Goal: Task Accomplishment & Management: Use online tool/utility

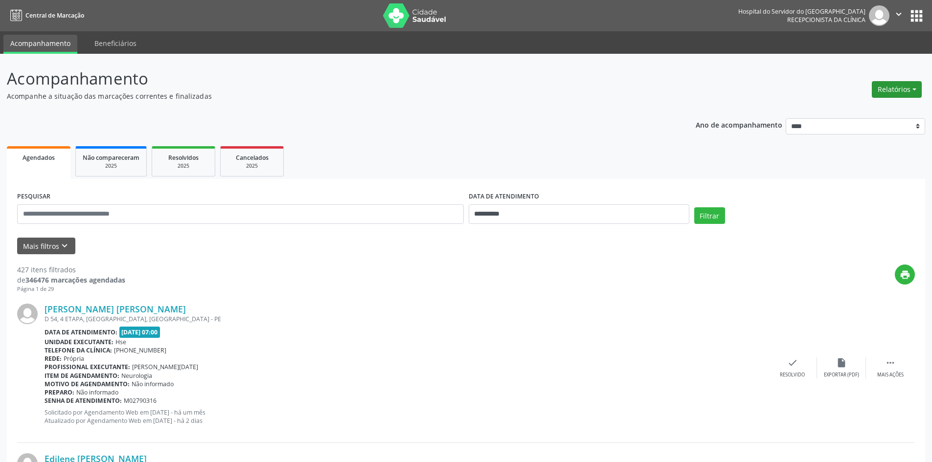
click at [897, 90] on button "Relatórios" at bounding box center [897, 89] width 50 height 17
click at [873, 108] on link "Agendamentos" at bounding box center [869, 111] width 105 height 14
select select "*"
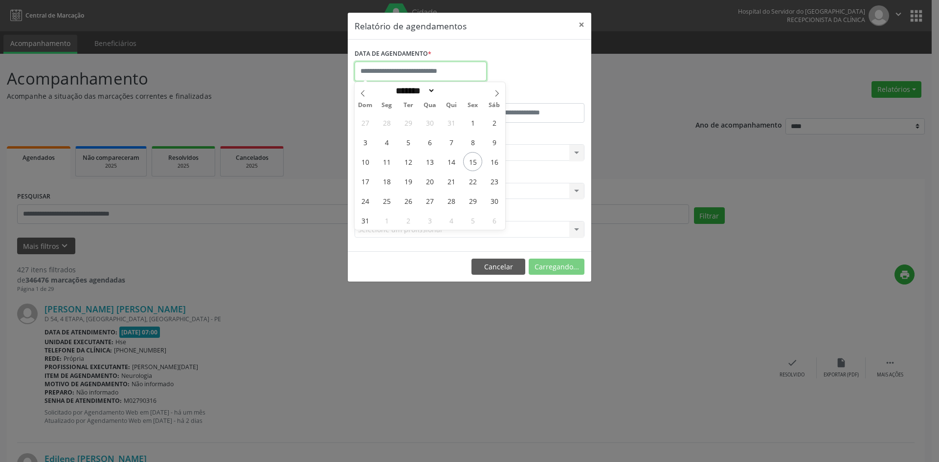
click at [429, 70] on input "text" at bounding box center [421, 72] width 132 height 20
click at [473, 185] on span "22" at bounding box center [472, 181] width 19 height 19
type input "**********"
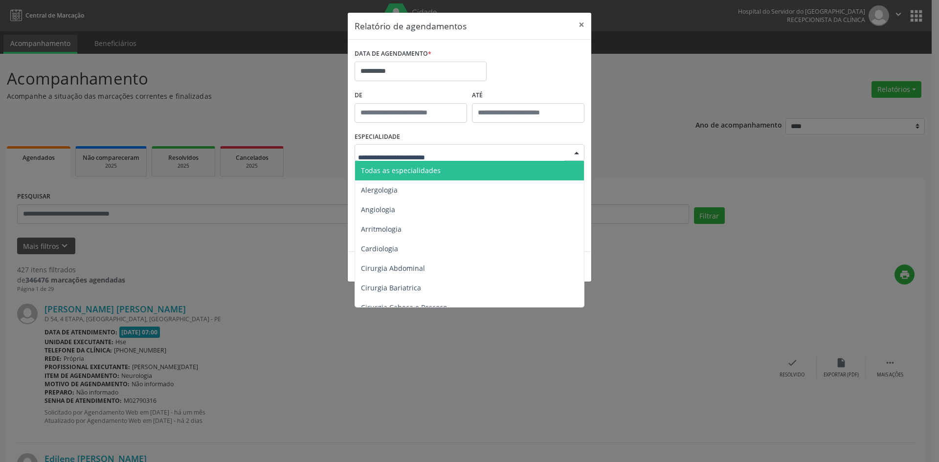
click at [422, 169] on span "Todas as especialidades" at bounding box center [401, 170] width 80 height 9
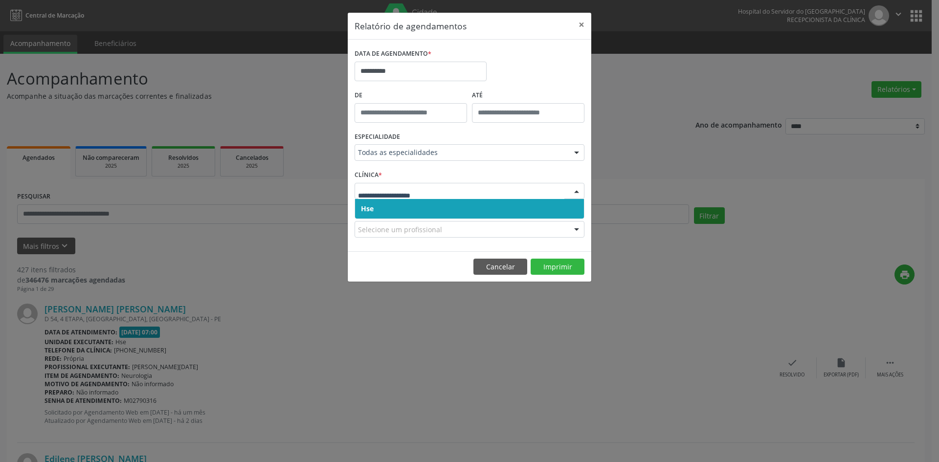
click at [400, 209] on span "Hse" at bounding box center [469, 209] width 229 height 20
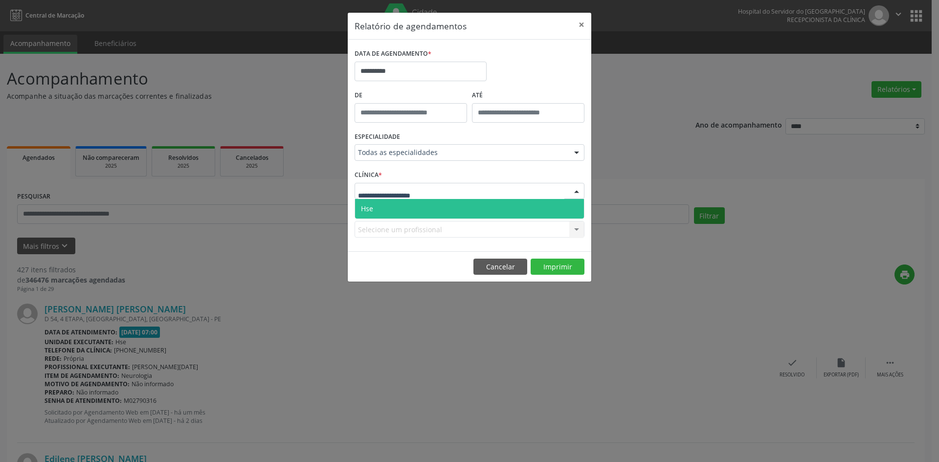
drag, startPoint x: 394, startPoint y: 211, endPoint x: 400, endPoint y: 233, distance: 23.4
click at [394, 211] on span "Hse" at bounding box center [469, 209] width 229 height 20
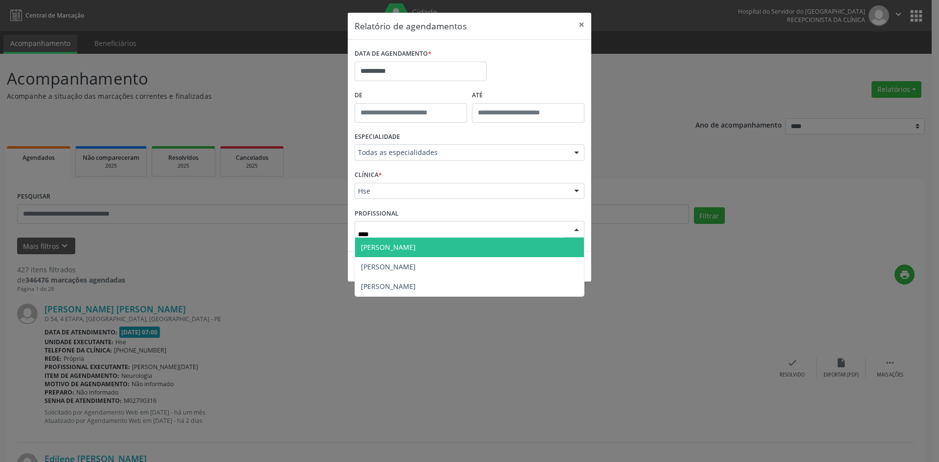
type input "*****"
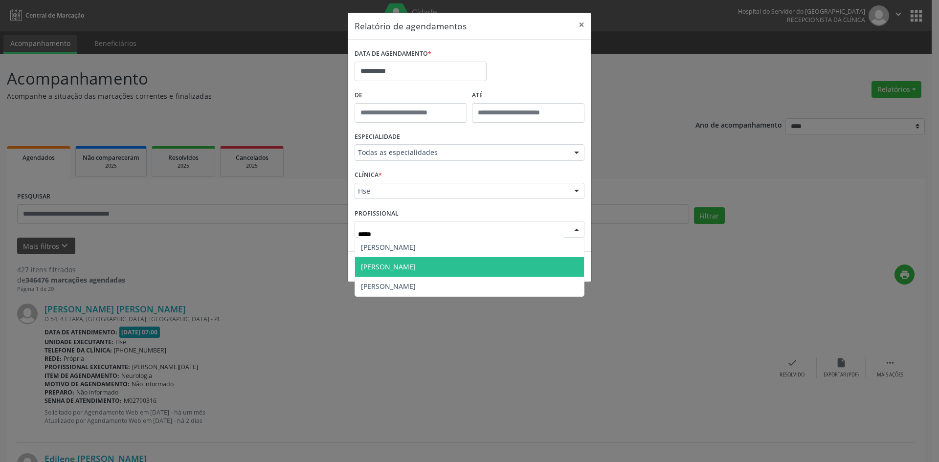
click at [407, 268] on span "[PERSON_NAME]" at bounding box center [469, 267] width 229 height 20
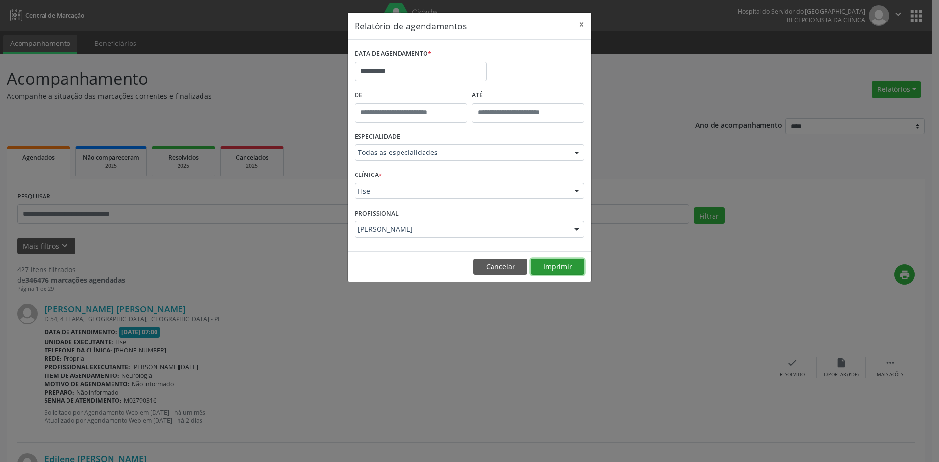
click at [558, 271] on button "Imprimir" at bounding box center [558, 267] width 54 height 17
click at [492, 266] on button "Cancelar" at bounding box center [501, 267] width 54 height 17
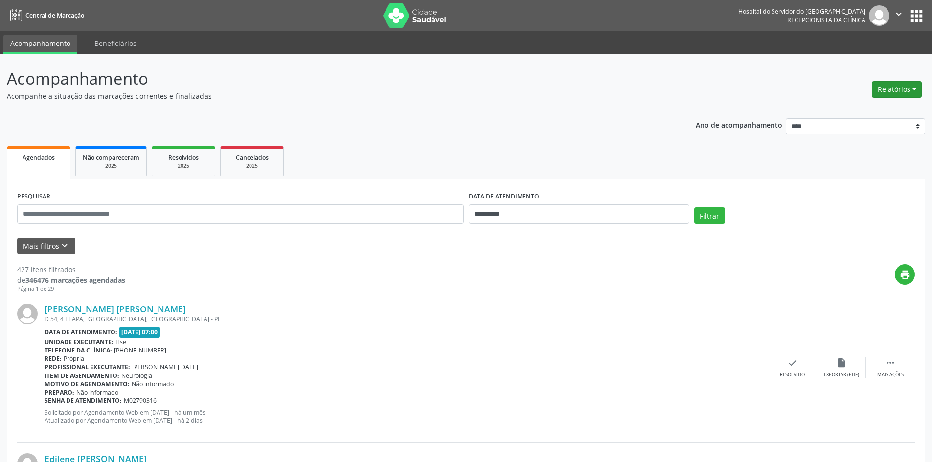
click at [906, 89] on button "Relatórios" at bounding box center [897, 89] width 50 height 17
click at [867, 109] on link "Agendamentos" at bounding box center [869, 111] width 105 height 14
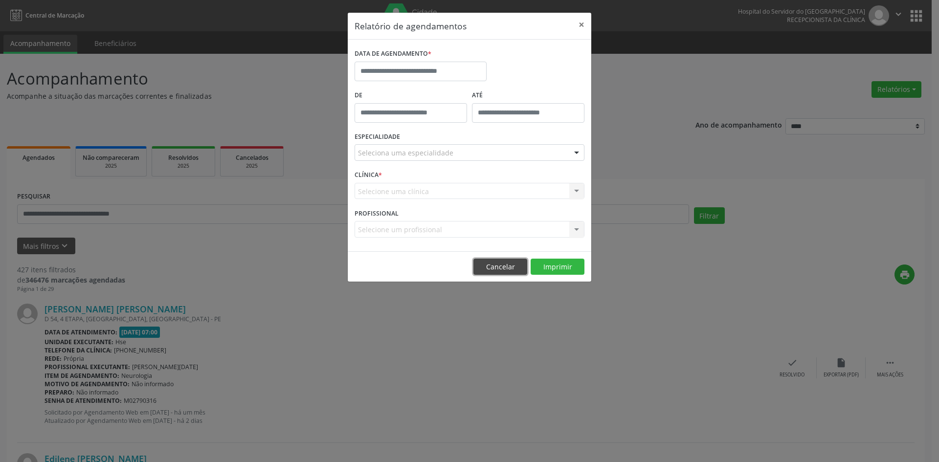
click at [492, 267] on button "Cancelar" at bounding box center [501, 267] width 54 height 17
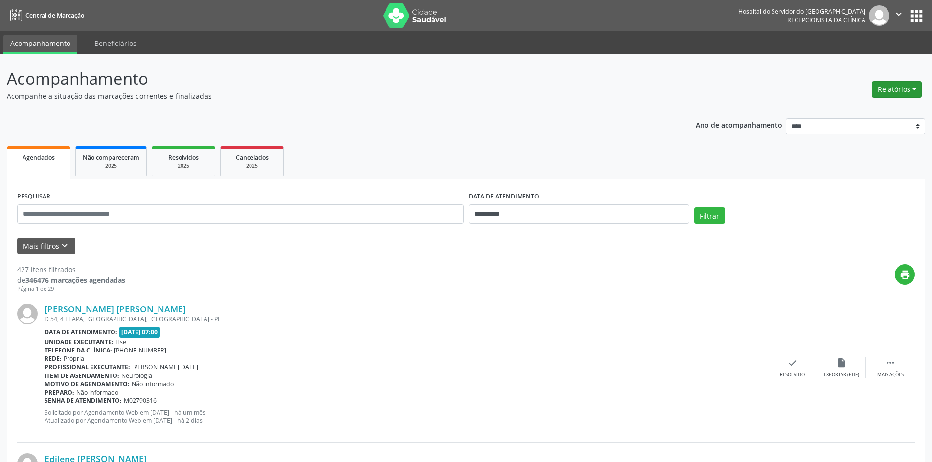
click at [900, 91] on button "Relatórios" at bounding box center [897, 89] width 50 height 17
click at [879, 110] on link "Agendamentos" at bounding box center [869, 111] width 105 height 14
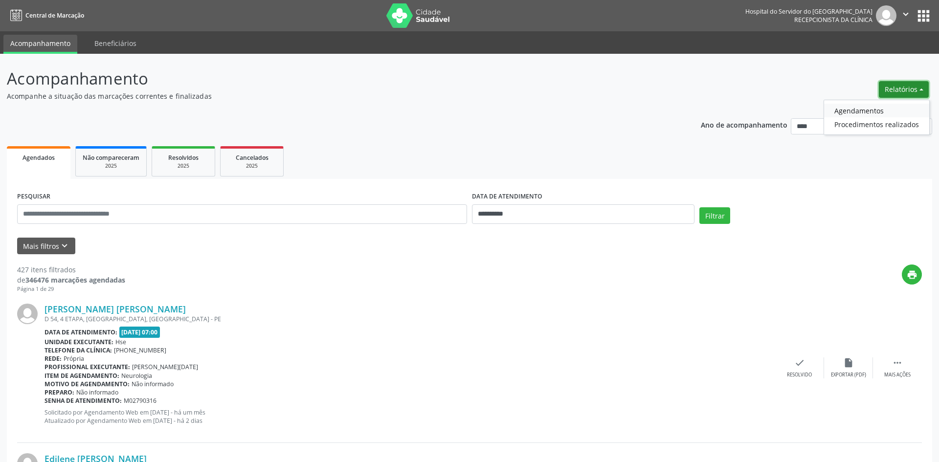
select select "*"
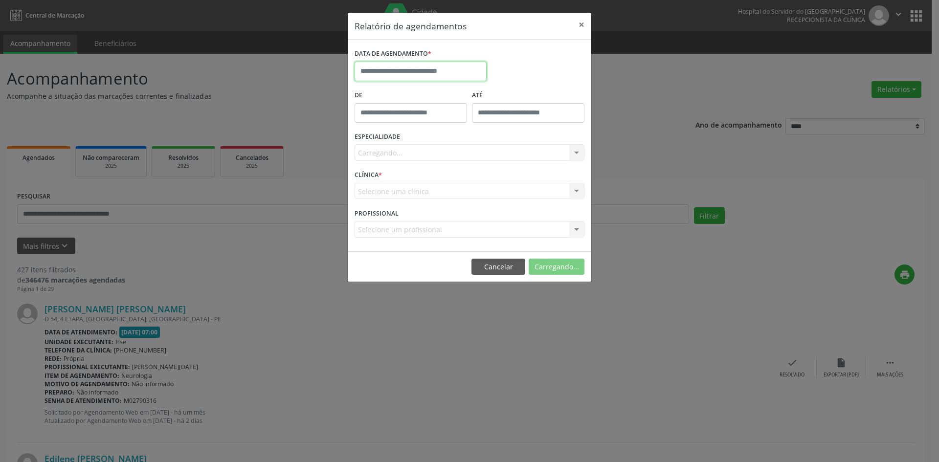
click at [418, 74] on input "text" at bounding box center [421, 72] width 132 height 20
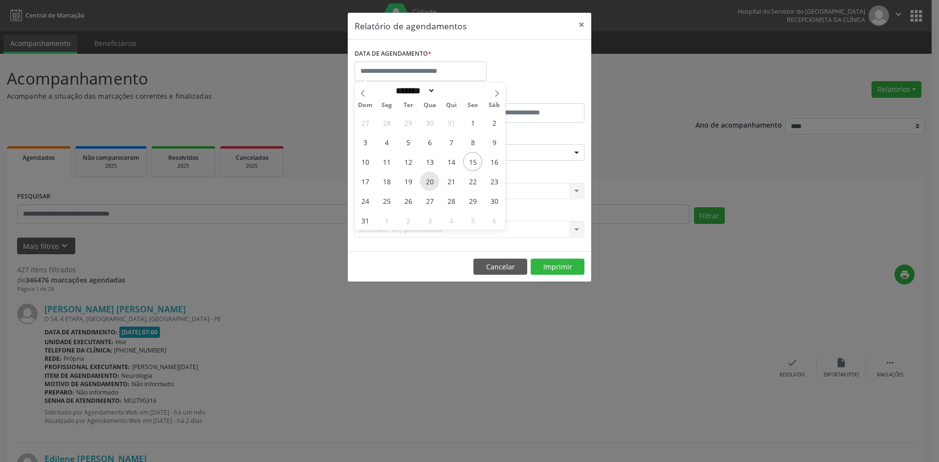
click at [430, 182] on span "20" at bounding box center [429, 181] width 19 height 19
type input "**********"
click at [430, 182] on span "20" at bounding box center [429, 181] width 19 height 19
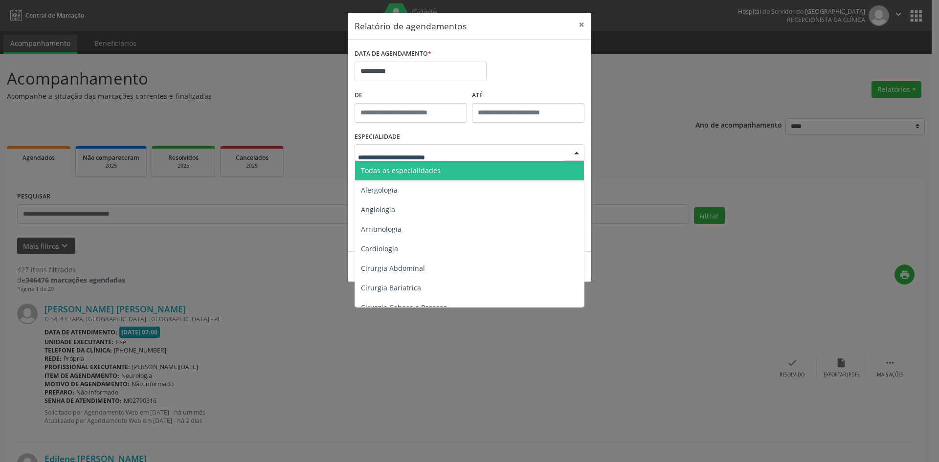
click at [430, 176] on span "Todas as especialidades" at bounding box center [470, 171] width 230 height 20
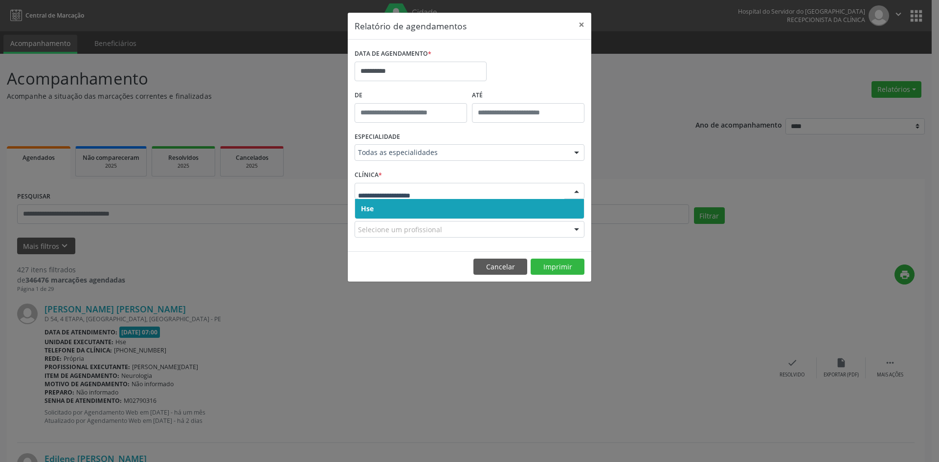
click at [422, 210] on span "Hse" at bounding box center [469, 209] width 229 height 20
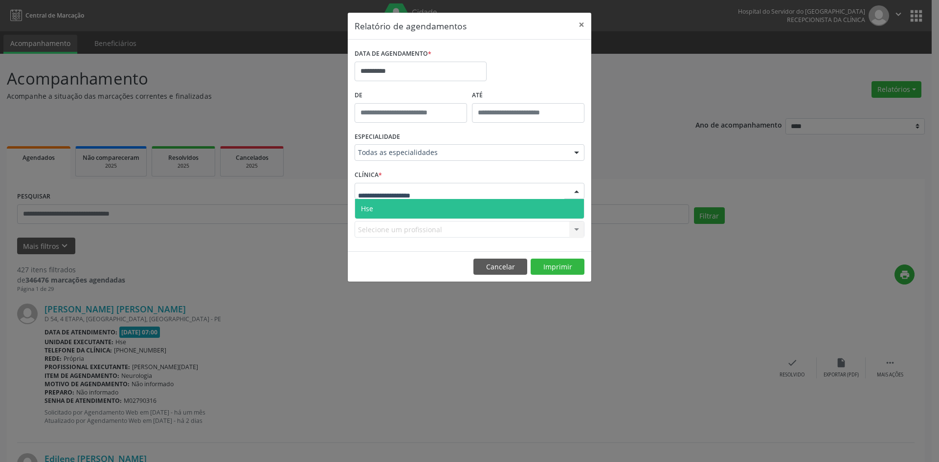
drag, startPoint x: 418, startPoint y: 206, endPoint x: 445, endPoint y: 293, distance: 90.2
click at [419, 206] on span "Hse" at bounding box center [469, 209] width 229 height 20
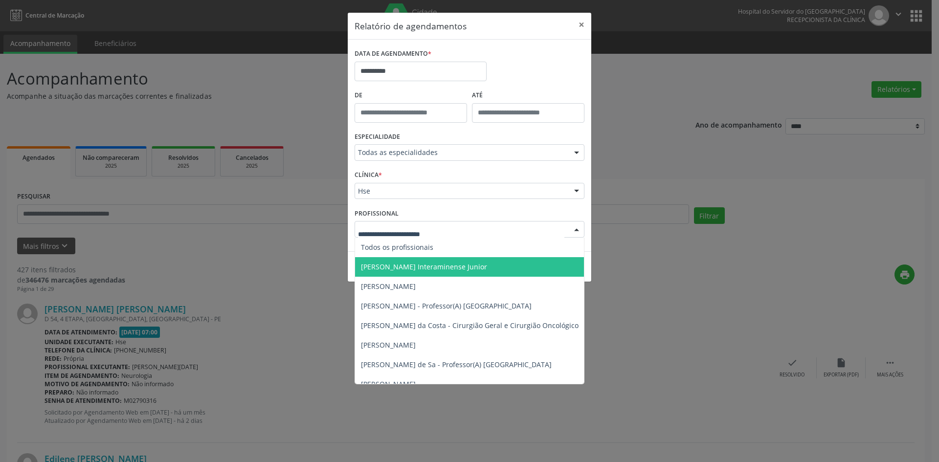
click at [438, 266] on span "[PERSON_NAME] Interaminense Junior" at bounding box center [424, 266] width 126 height 9
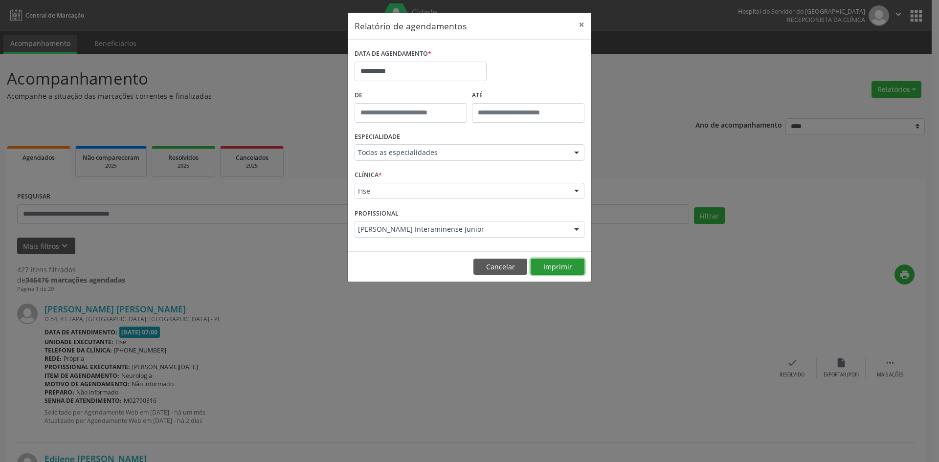
click at [551, 268] on button "Imprimir" at bounding box center [558, 267] width 54 height 17
click at [489, 269] on button "Cancelar" at bounding box center [501, 267] width 54 height 17
